Goal: Task Accomplishment & Management: Manage account settings

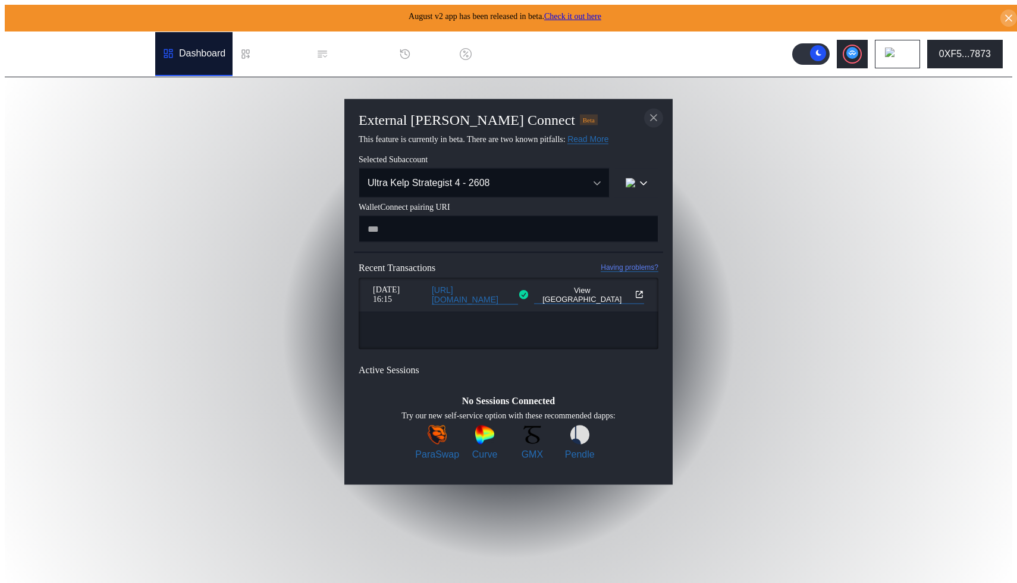
click at [650, 115] on icon "close modal" at bounding box center [653, 118] width 6 height 6
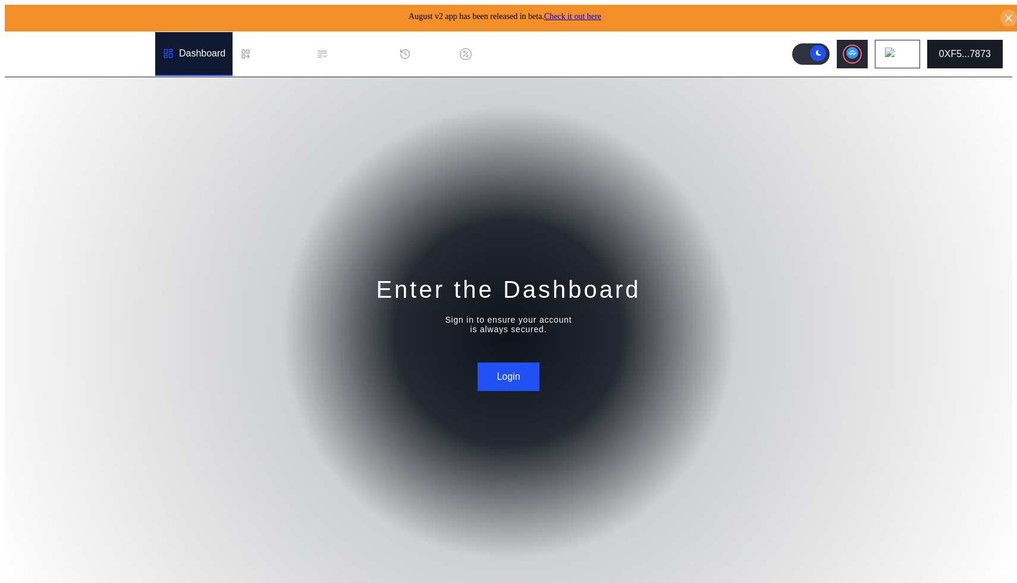
click at [967, 57] on button "0XF5...7873" at bounding box center [964, 54] width 75 height 29
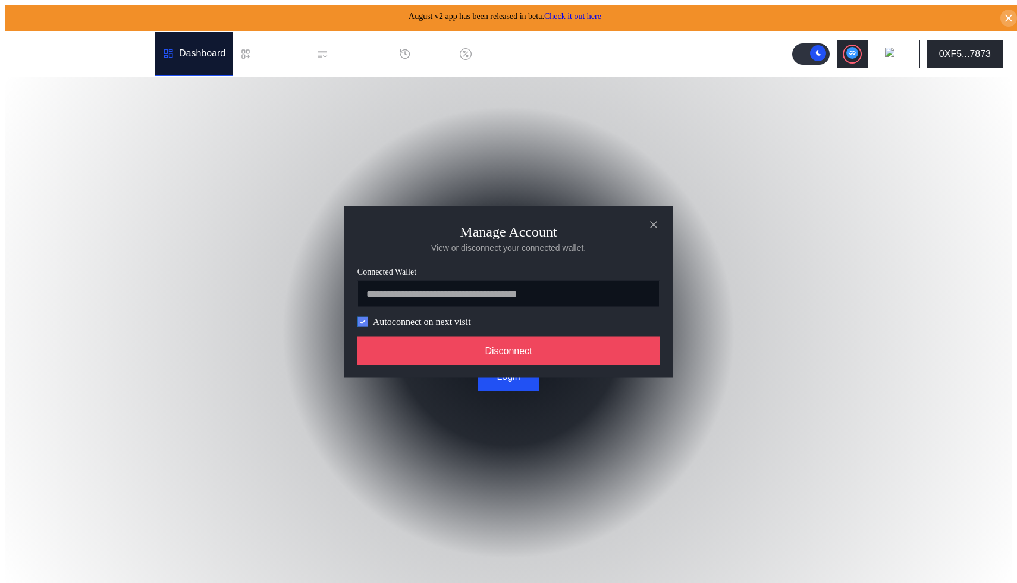
click at [364, 322] on icon "modal" at bounding box center [362, 321] width 7 height 7
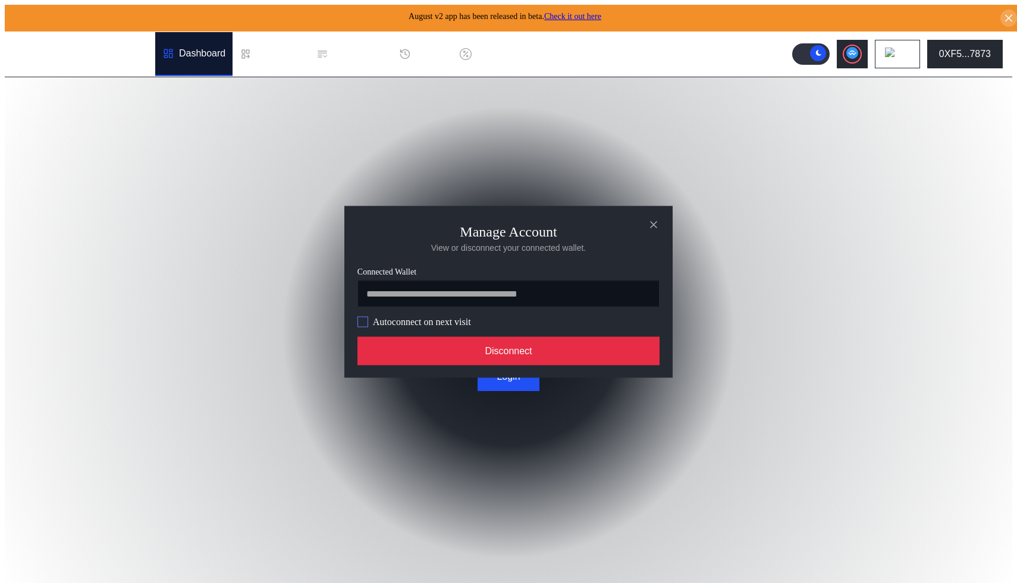
click at [430, 355] on button "Disconnect" at bounding box center [508, 350] width 302 height 29
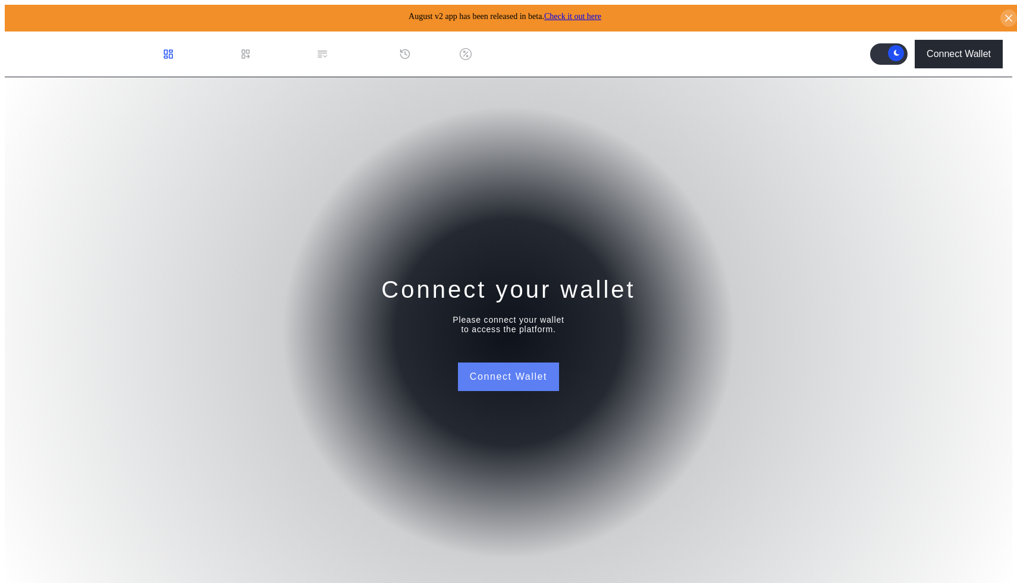
click at [484, 363] on button "Connect Wallet" at bounding box center [508, 377] width 101 height 29
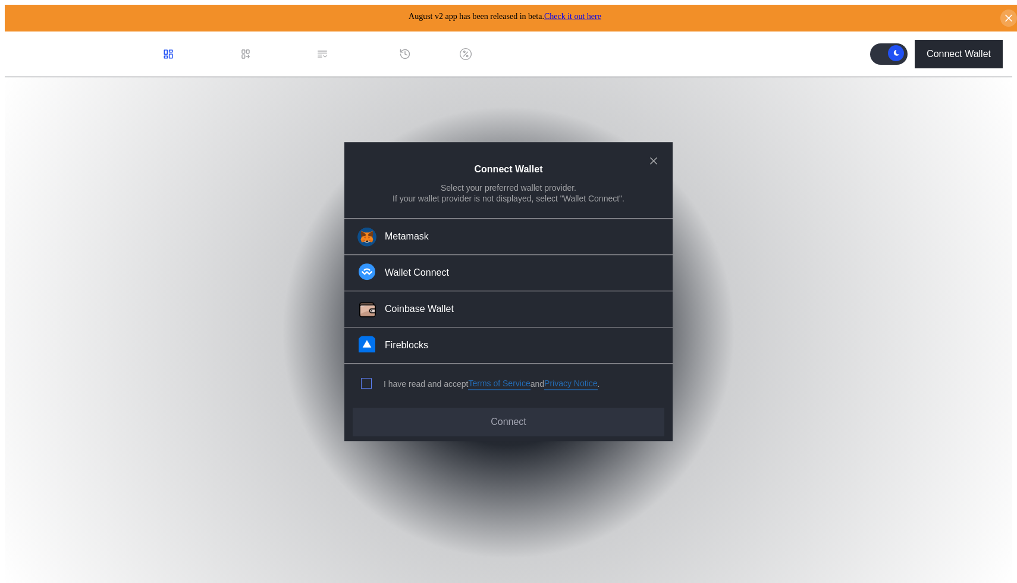
click at [370, 383] on label "modal" at bounding box center [366, 384] width 11 height 11
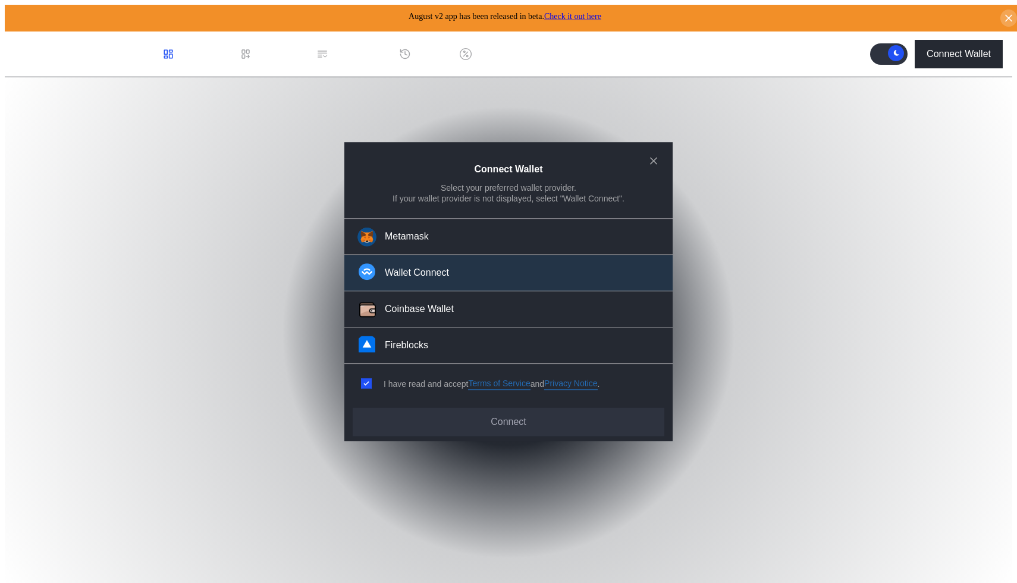
click at [428, 279] on div "Wallet Connect" at bounding box center [417, 273] width 64 height 12
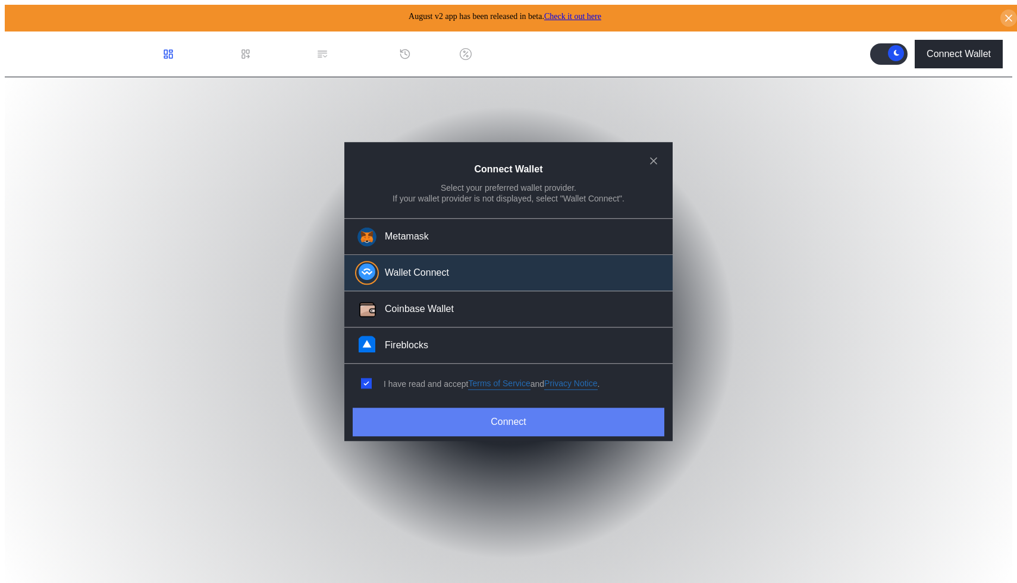
click at [484, 427] on button "Connect" at bounding box center [509, 422] width 312 height 29
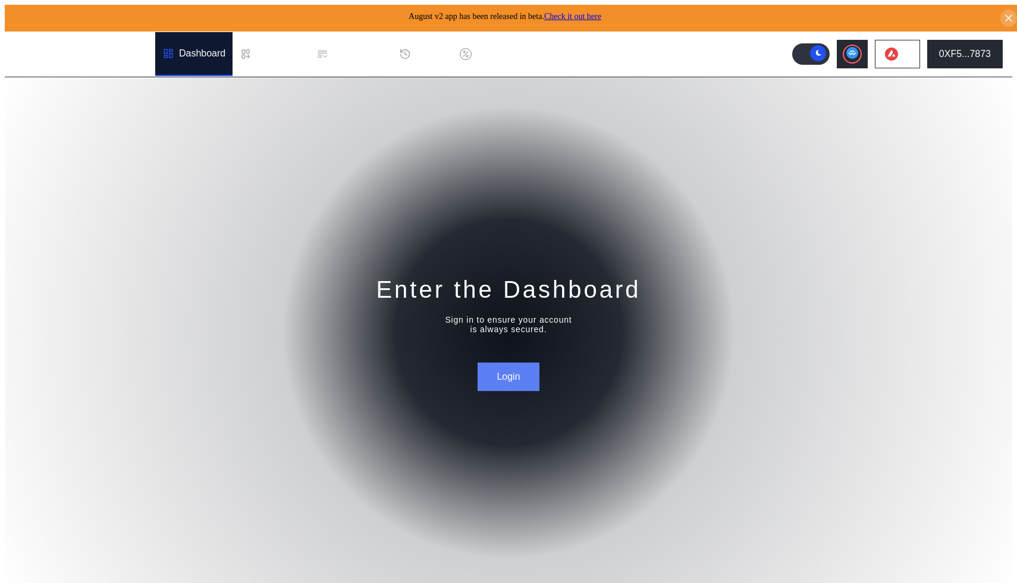
click at [514, 376] on button "Login" at bounding box center [507, 377] width 61 height 29
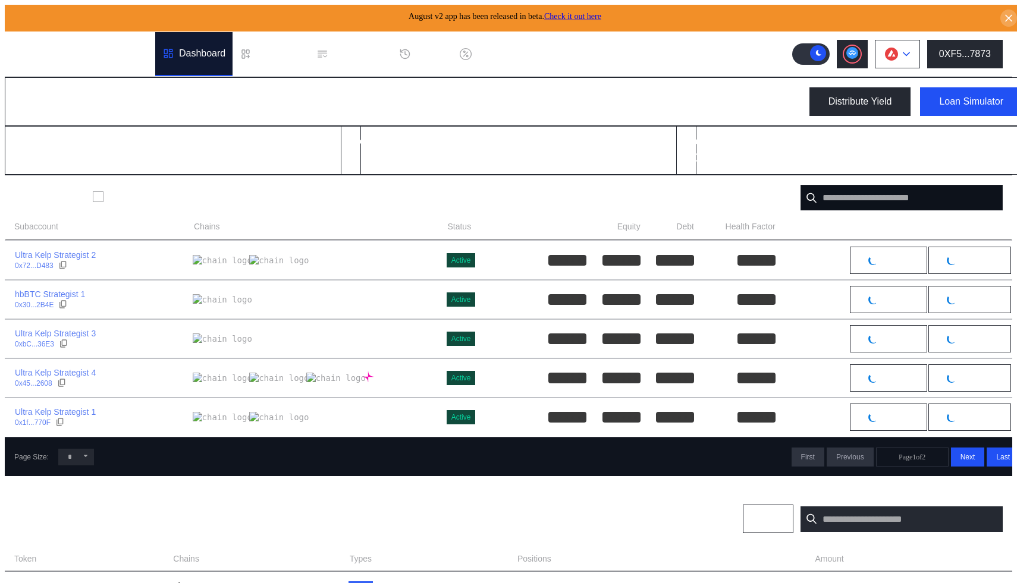
click at [909, 44] on button at bounding box center [896, 54] width 45 height 29
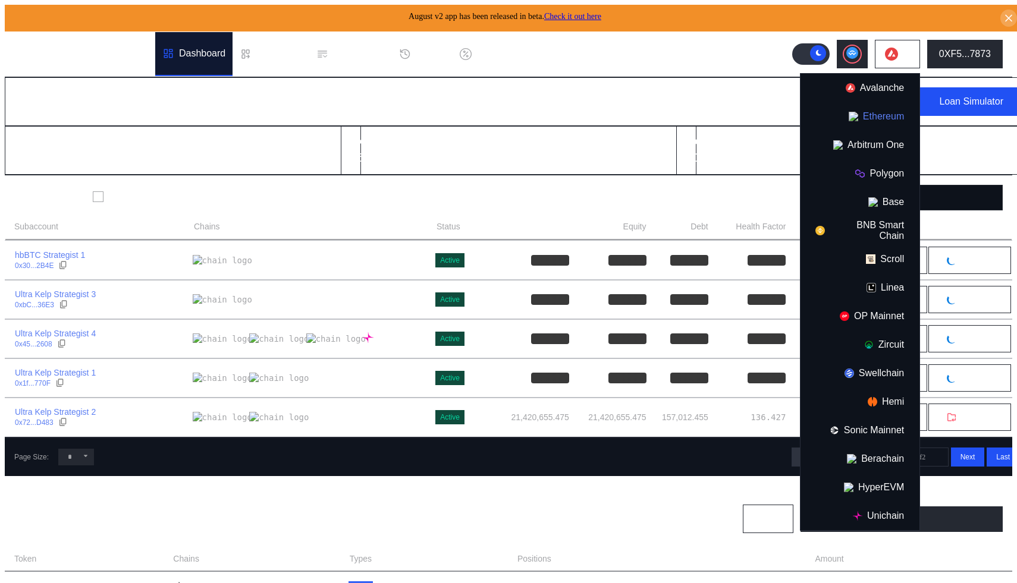
click at [877, 113] on button "Ethereum" at bounding box center [859, 116] width 119 height 29
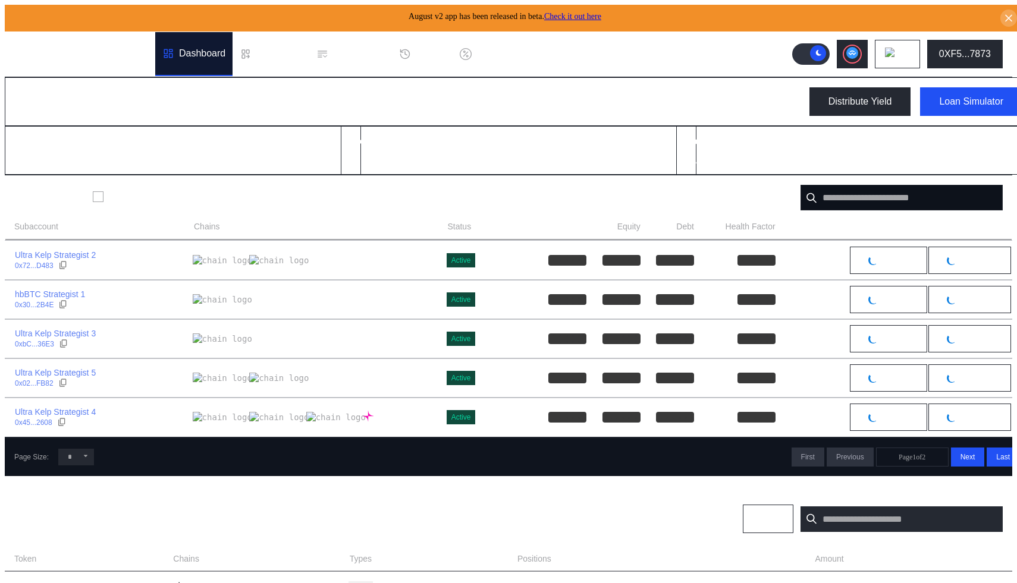
click at [82, 455] on icon at bounding box center [85, 455] width 7 height 7
click at [74, 455] on select "* ** **" at bounding box center [76, 457] width 36 height 17
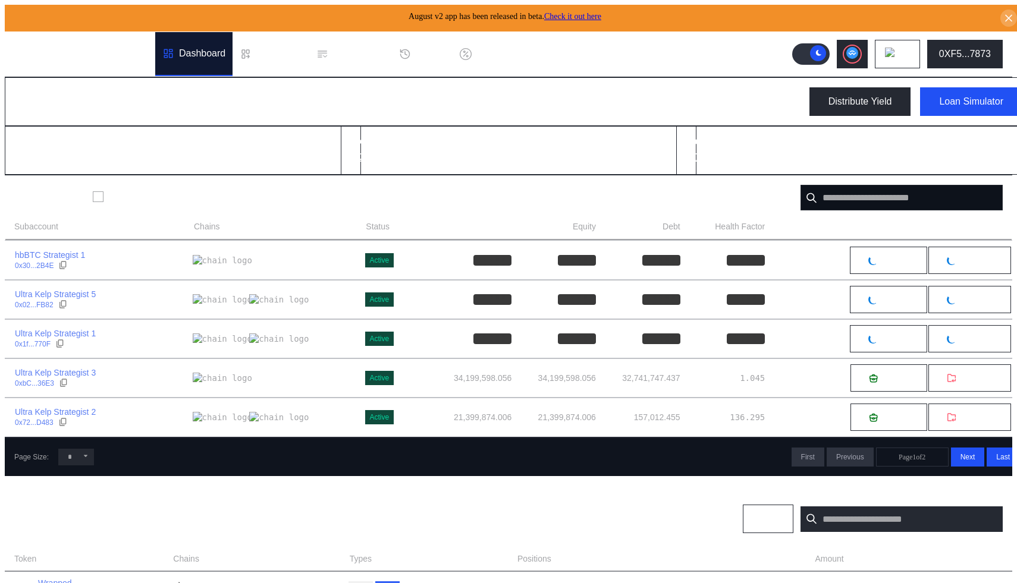
select select "**"
click at [58, 465] on select "* ** **" at bounding box center [76, 457] width 36 height 17
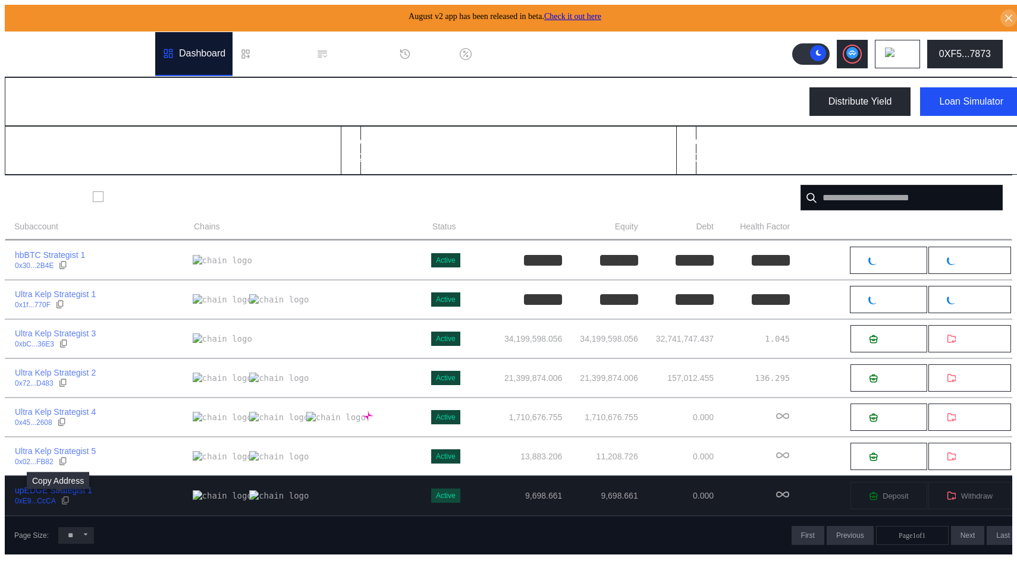
click at [61, 503] on div at bounding box center [66, 501] width 10 height 11
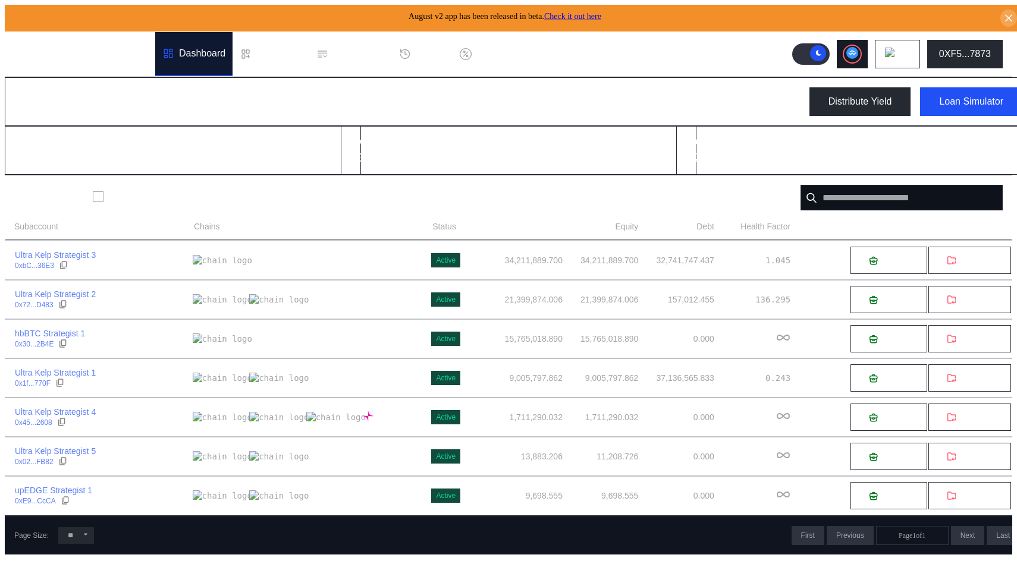
click at [860, 49] on div at bounding box center [852, 54] width 17 height 17
